Goal: Find contact information: Find contact information

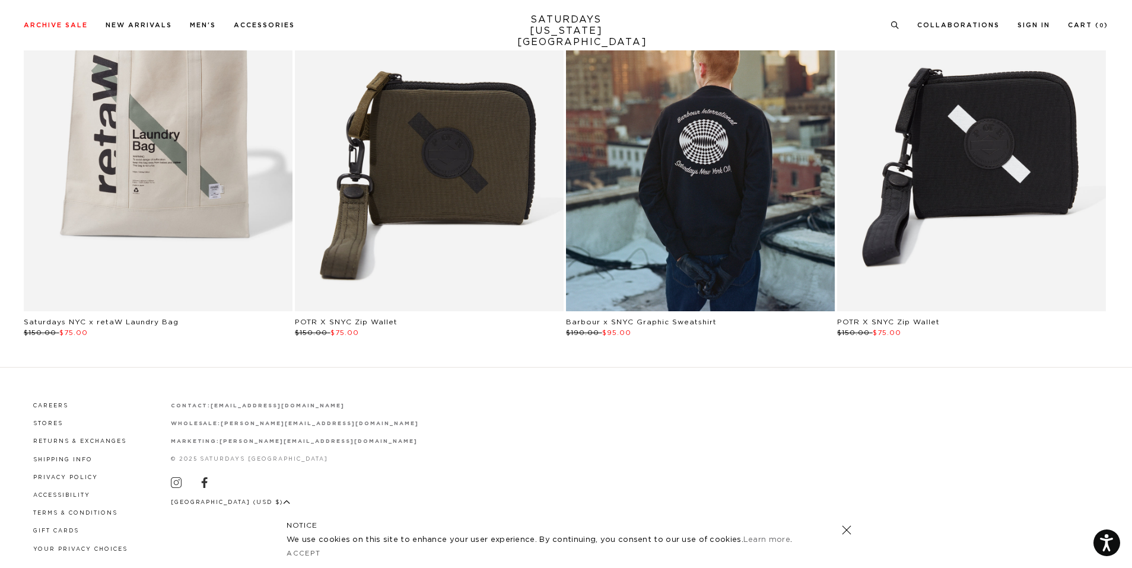
scroll to position [2857, 0]
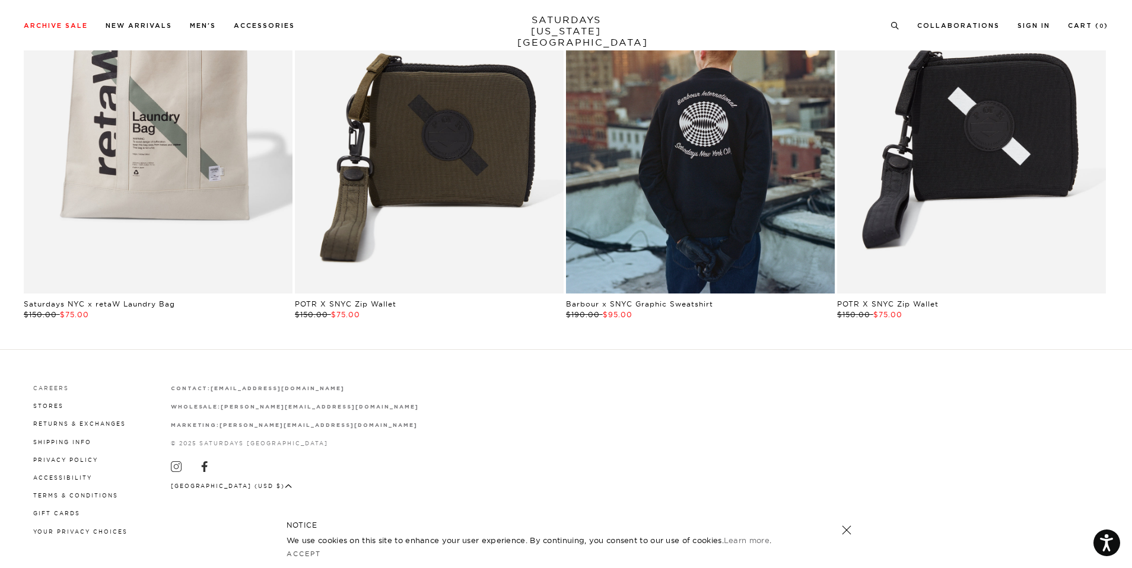
click at [58, 388] on link "Careers" at bounding box center [51, 388] width 36 height 7
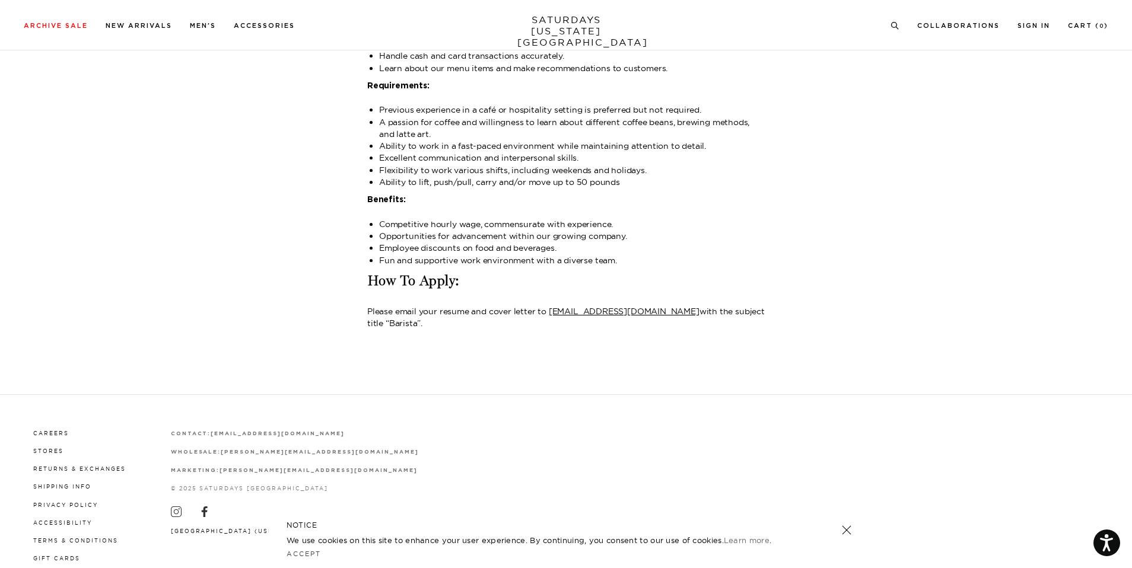
scroll to position [1431, 0]
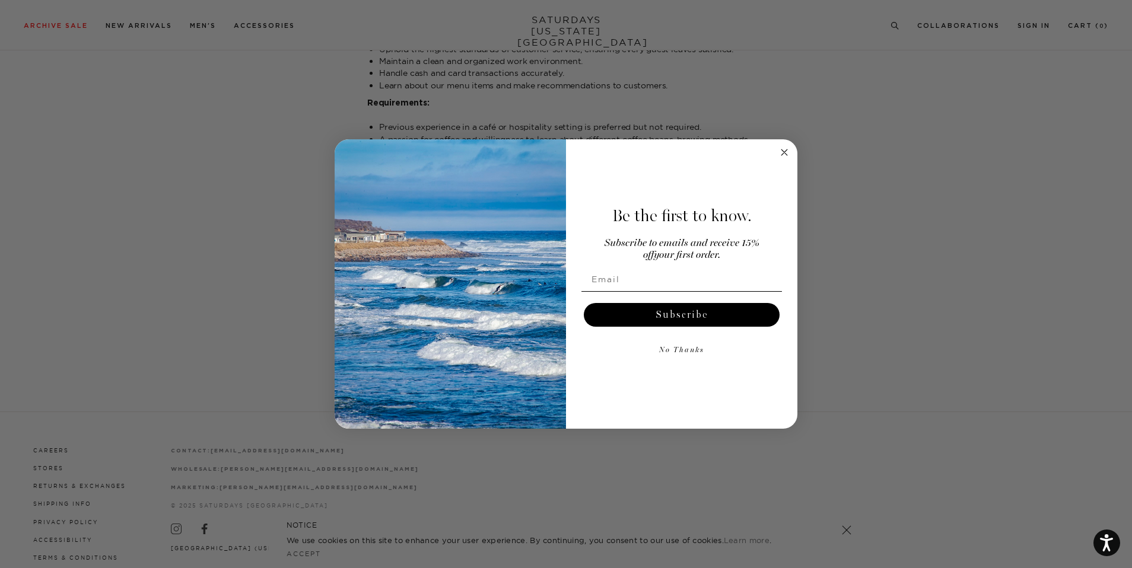
click at [786, 152] on circle "Close dialog" at bounding box center [785, 153] width 14 height 14
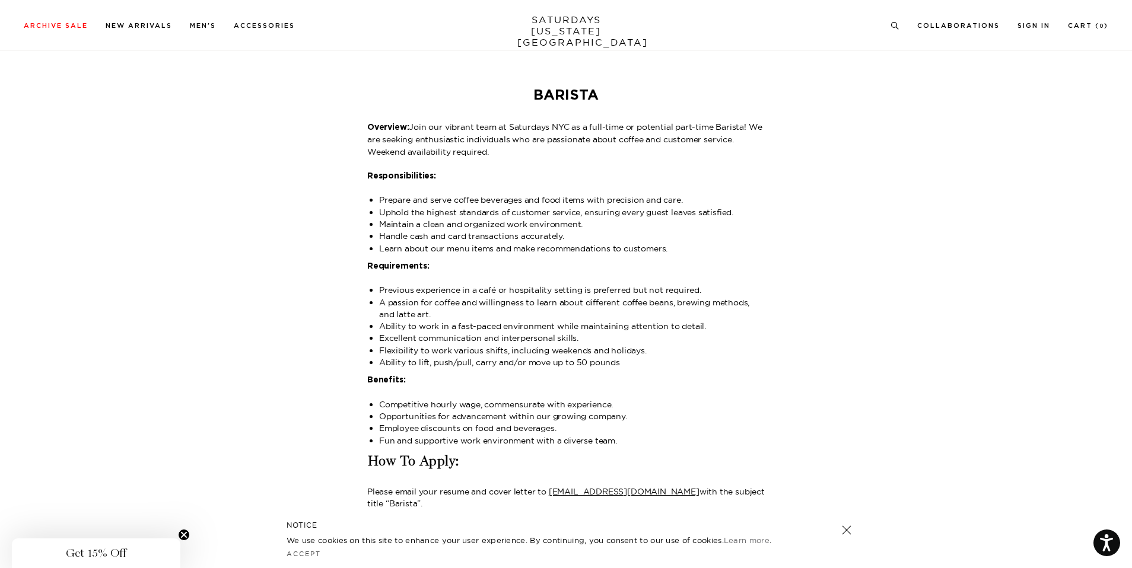
scroll to position [1267, 0]
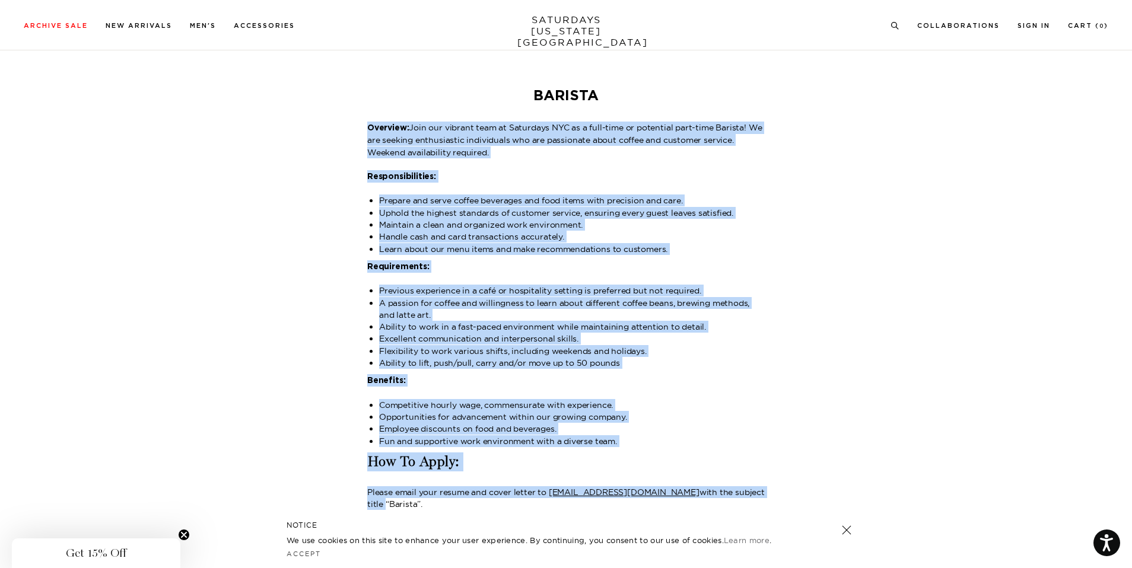
drag, startPoint x: 368, startPoint y: 109, endPoint x: 745, endPoint y: 498, distance: 542.3
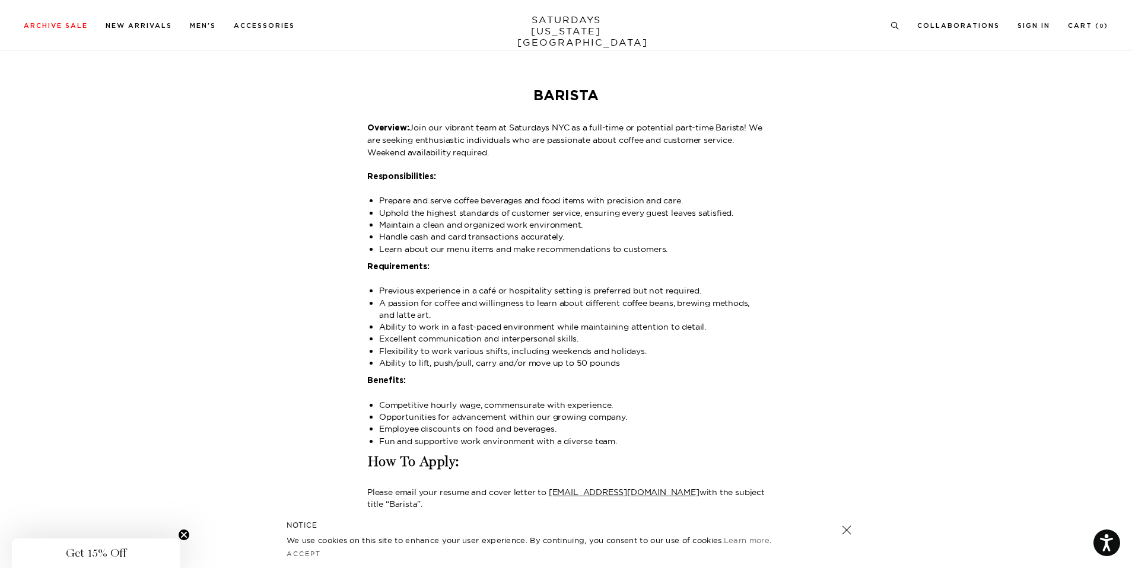
click at [764, 491] on p "Please email your resume and cover letter to [EMAIL_ADDRESS][DOMAIN_NAME] with …" at bounding box center [565, 498] width 397 height 24
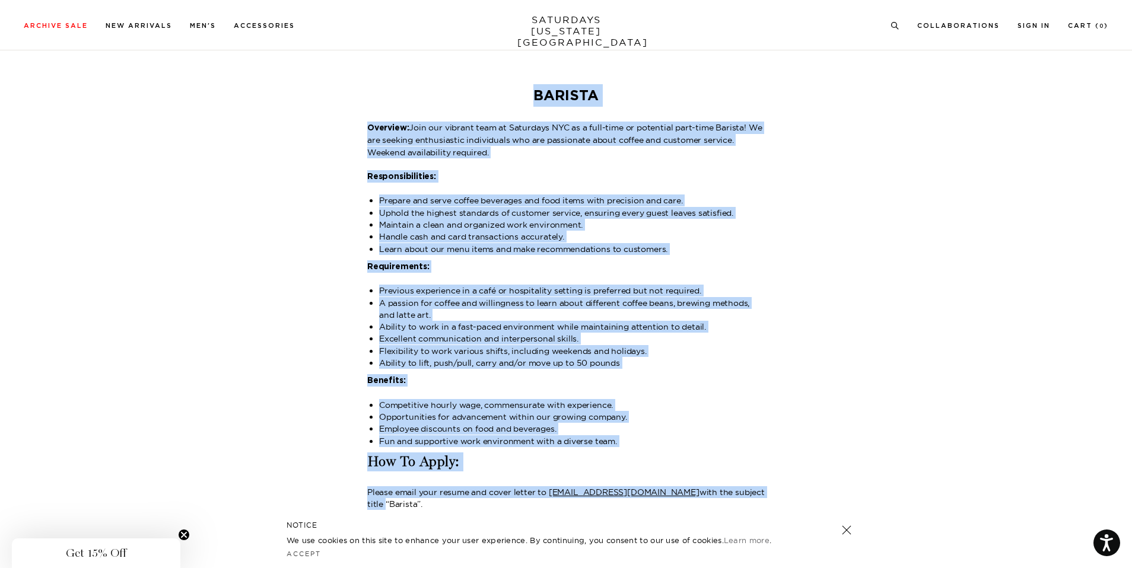
drag, startPoint x: 762, startPoint y: 498, endPoint x: 368, endPoint y: 100, distance: 560.3
copy div "Loremip Dolorsit: Amet con adipisc elit se Doeiusmod TEM in u labo-etdo ma aliq…"
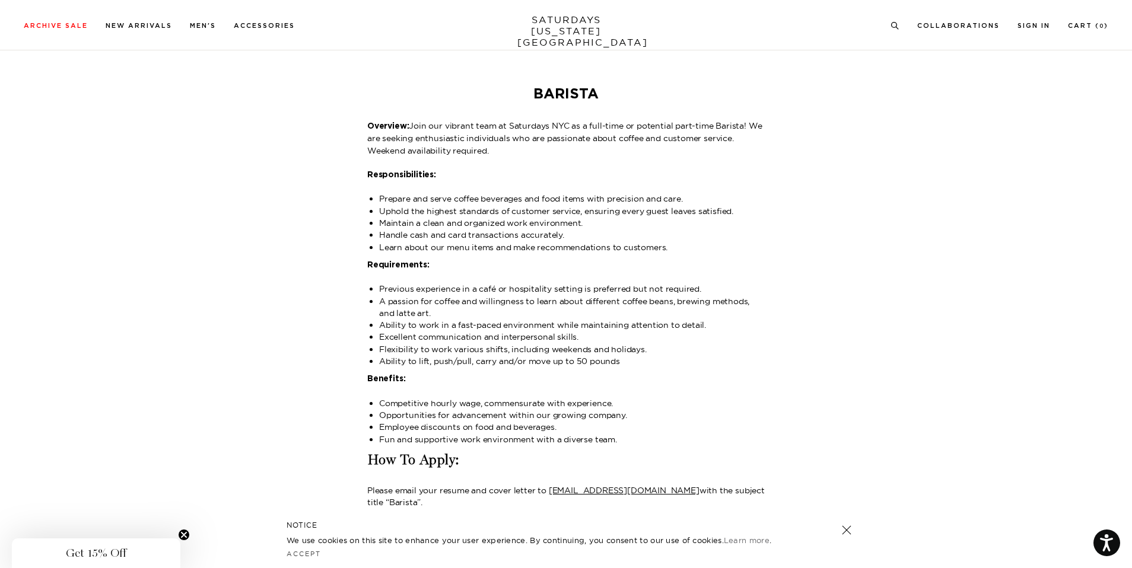
scroll to position [1269, 0]
